Goal: Find specific page/section: Find specific page/section

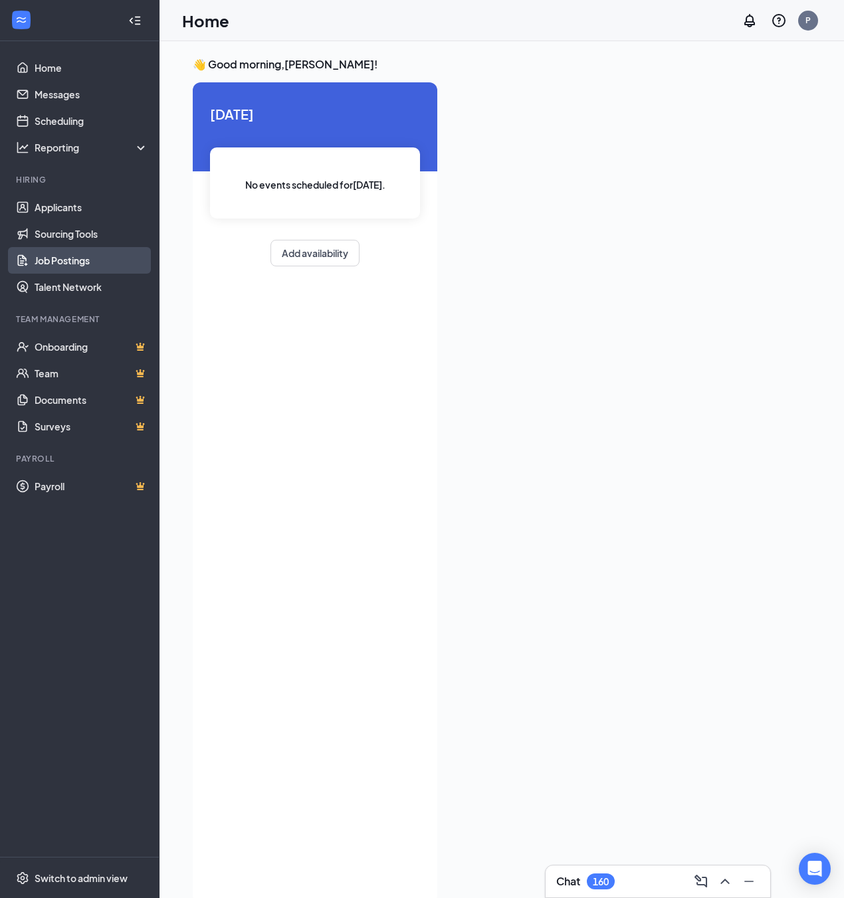
click at [64, 260] on link "Job Postings" at bounding box center [92, 260] width 114 height 27
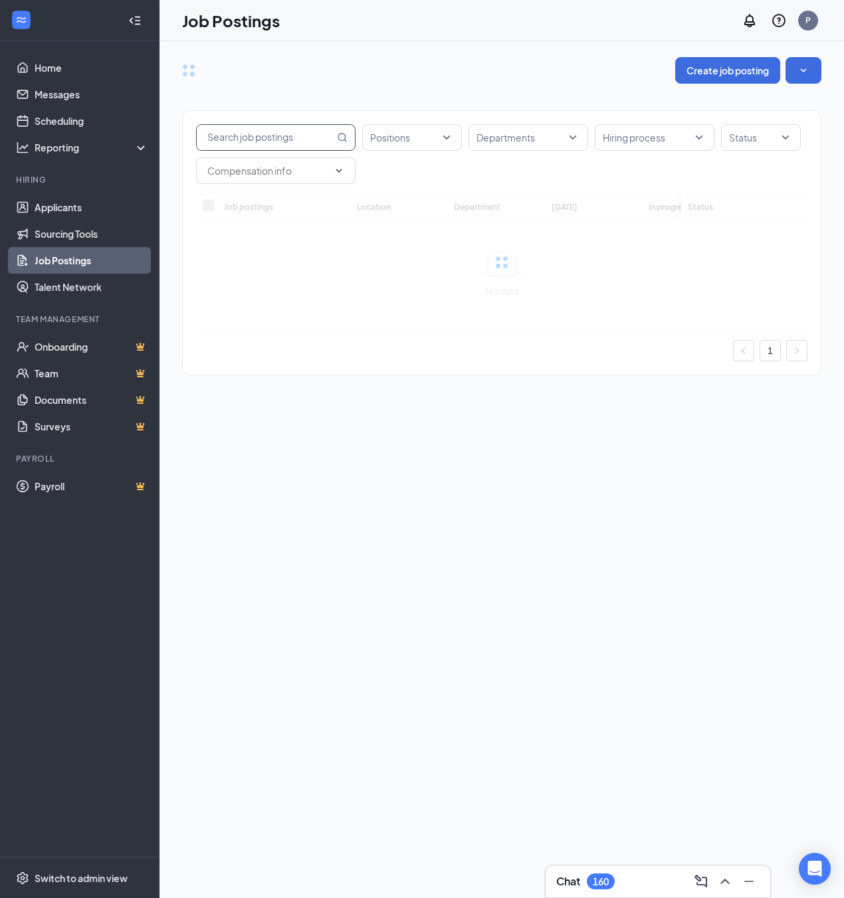
click at [243, 140] on div "Positions Departments Hiring process Status Job postings Location Department [D…" at bounding box center [501, 236] width 639 height 305
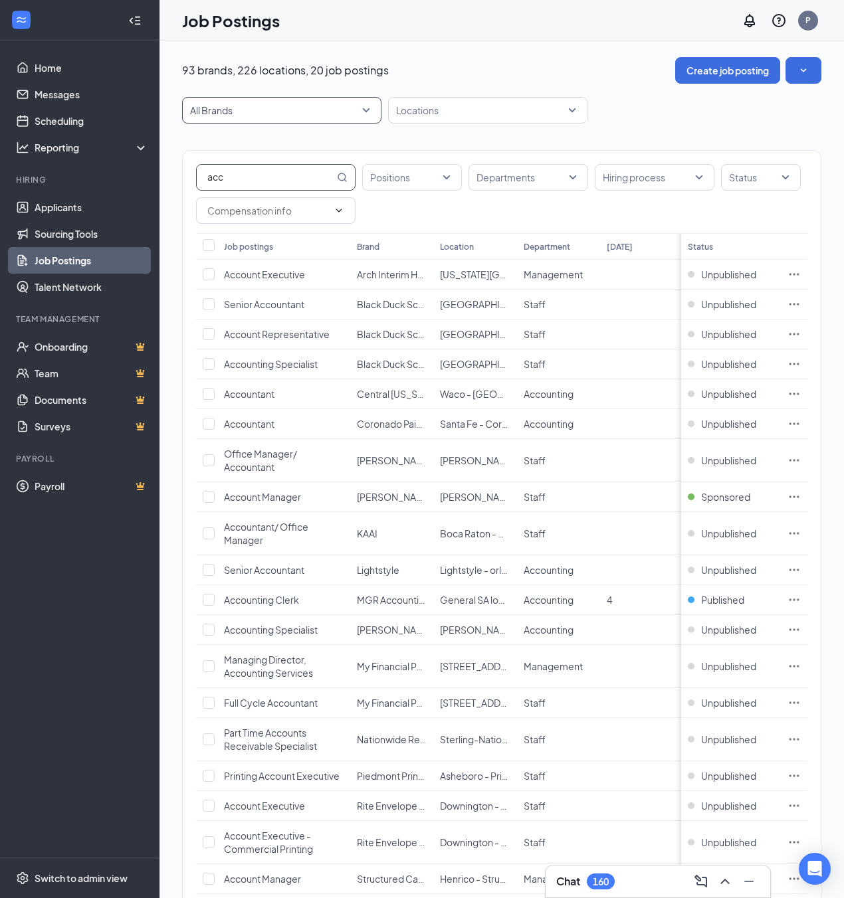
click at [356, 116] on span "All Brands" at bounding box center [275, 110] width 171 height 13
type input "acc"
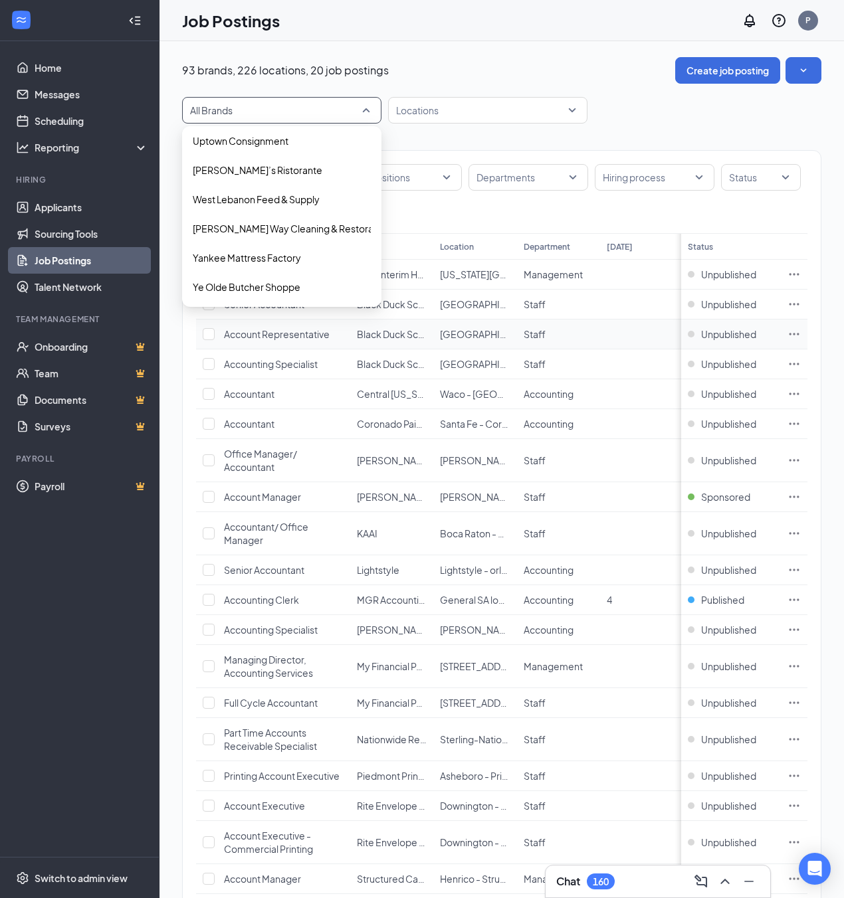
scroll to position [113, 0]
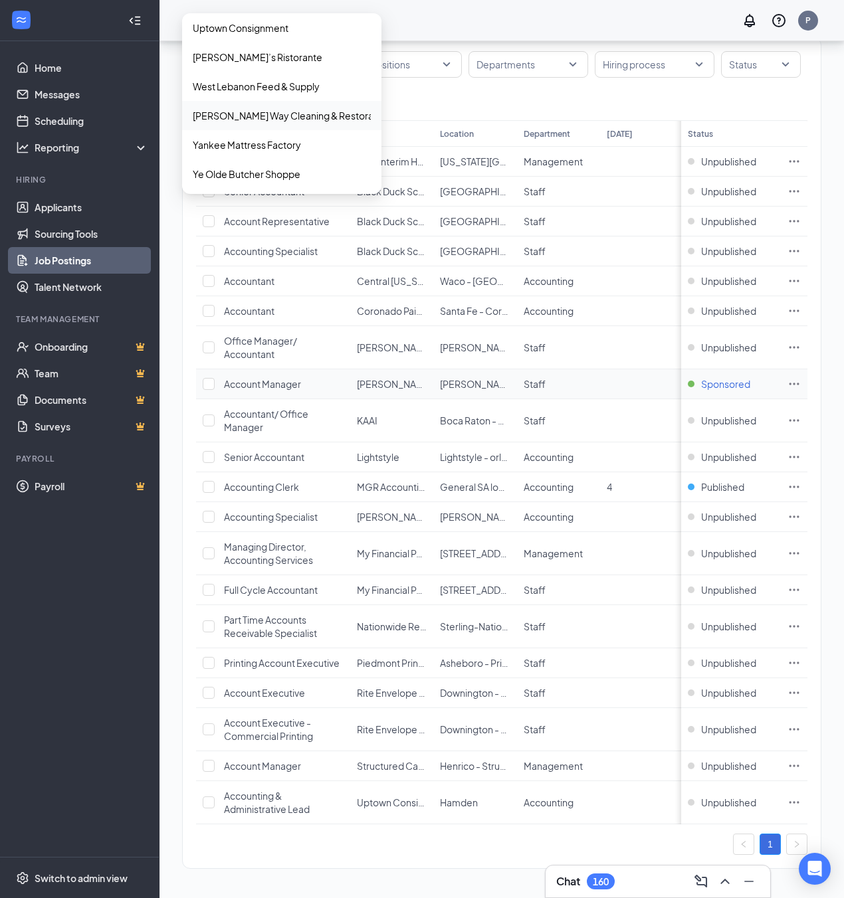
click at [741, 387] on span "Sponsored" at bounding box center [725, 383] width 49 height 13
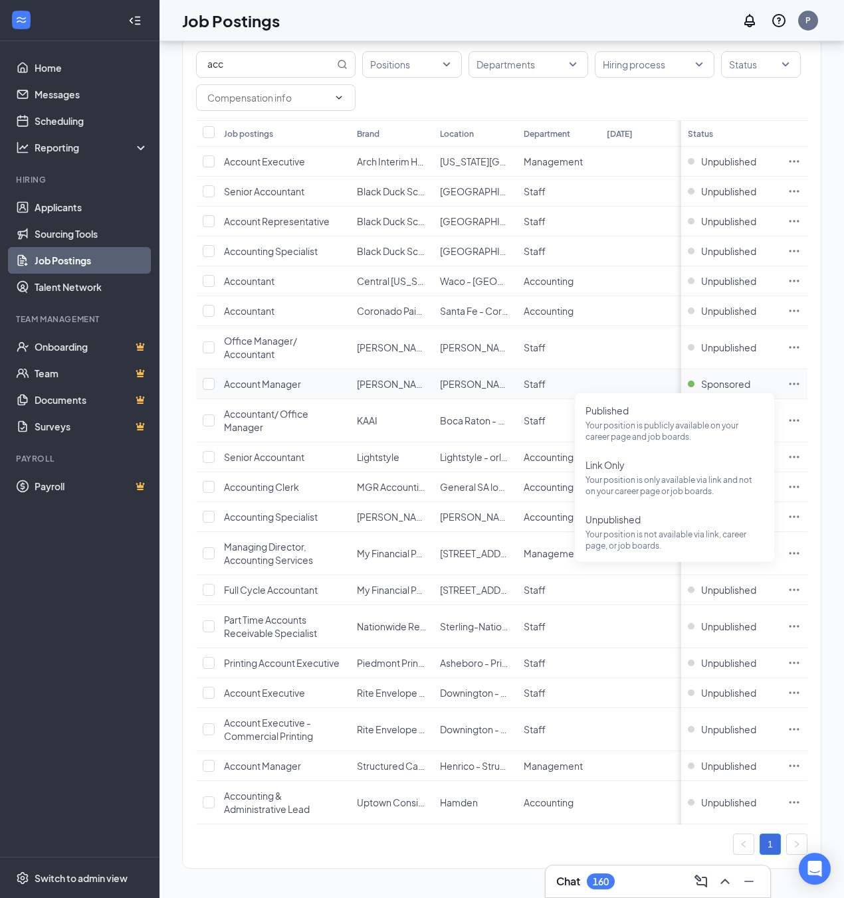
click at [793, 383] on icon "Ellipses" at bounding box center [794, 383] width 13 height 13
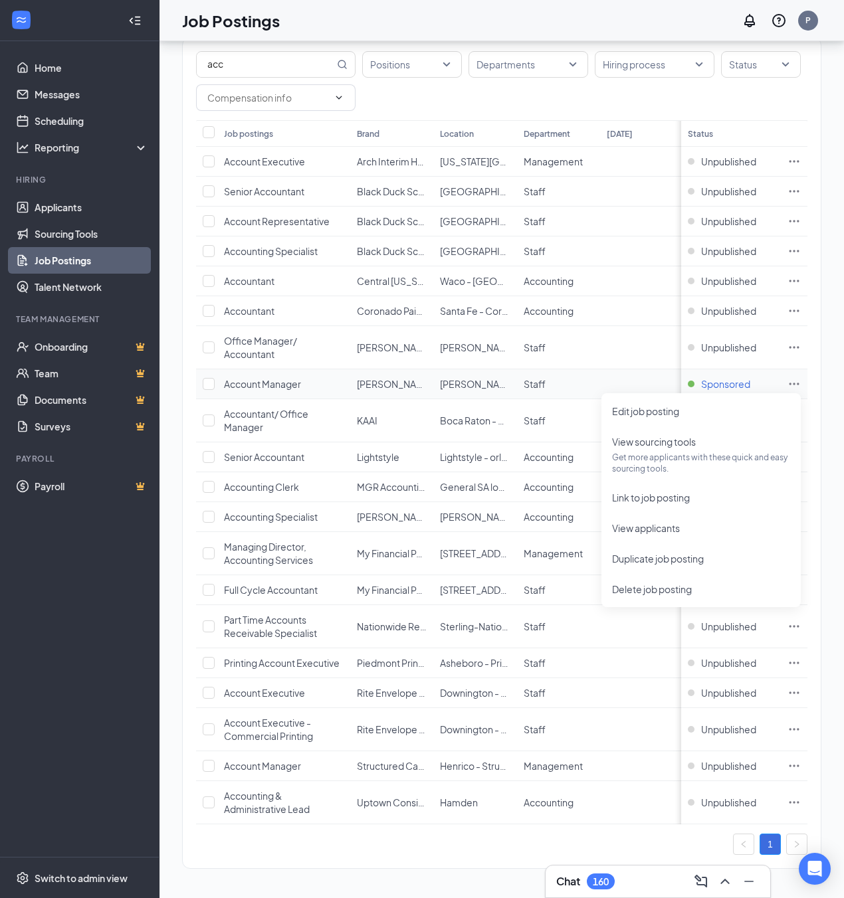
click at [731, 385] on span "Sponsored" at bounding box center [725, 383] width 49 height 13
